Goal: Check status: Check status

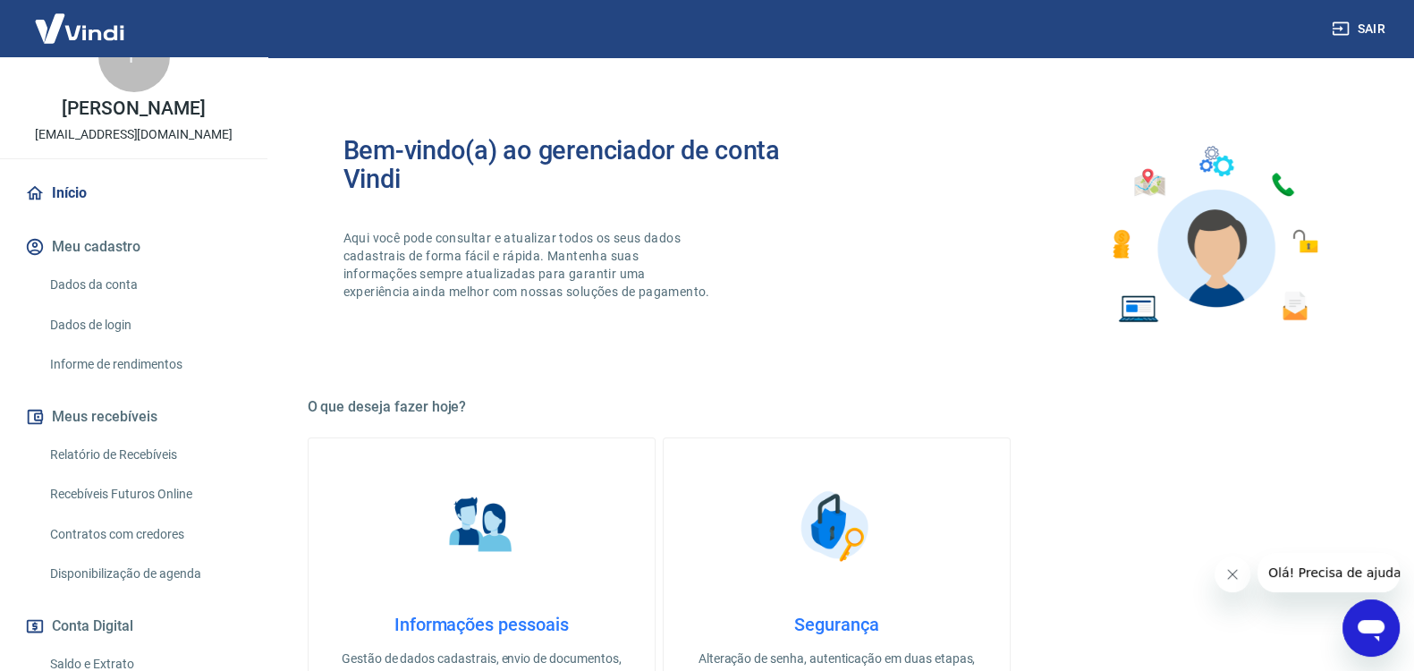
scroll to position [281, 0]
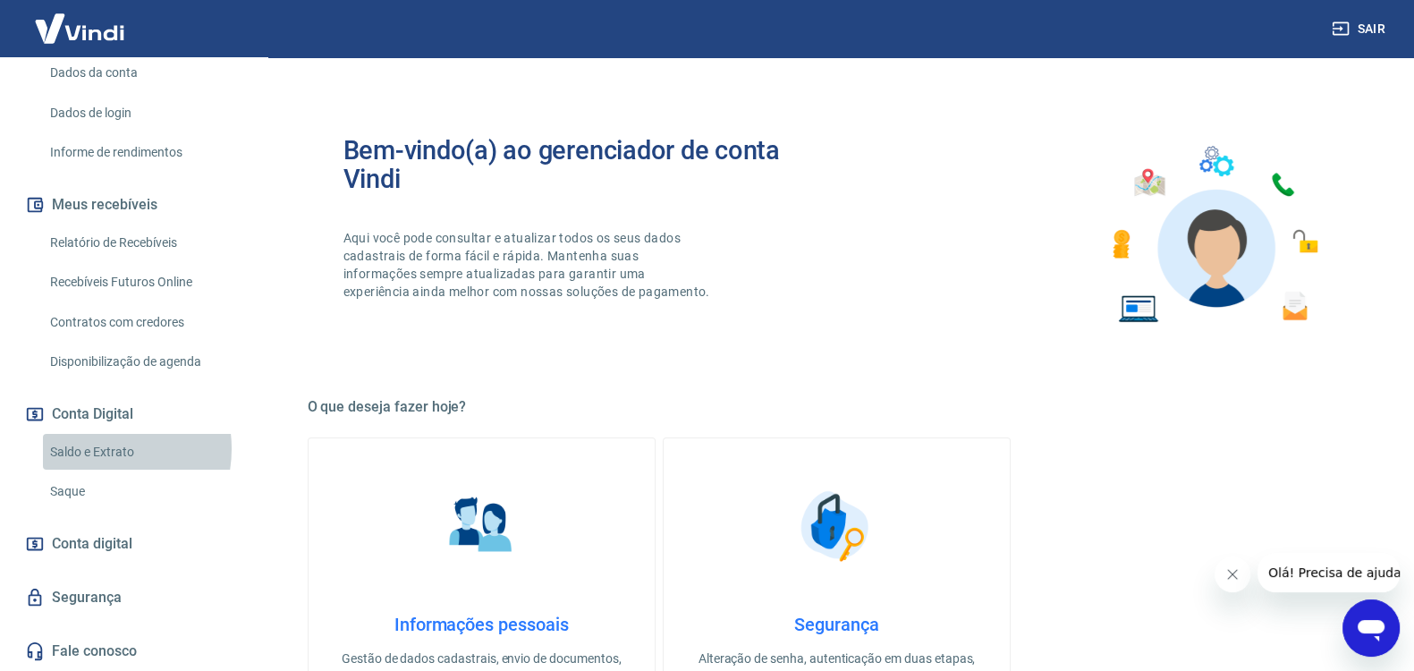
click at [94, 449] on link "Saldo e Extrato" at bounding box center [144, 452] width 203 height 37
